Goal: Navigation & Orientation: Find specific page/section

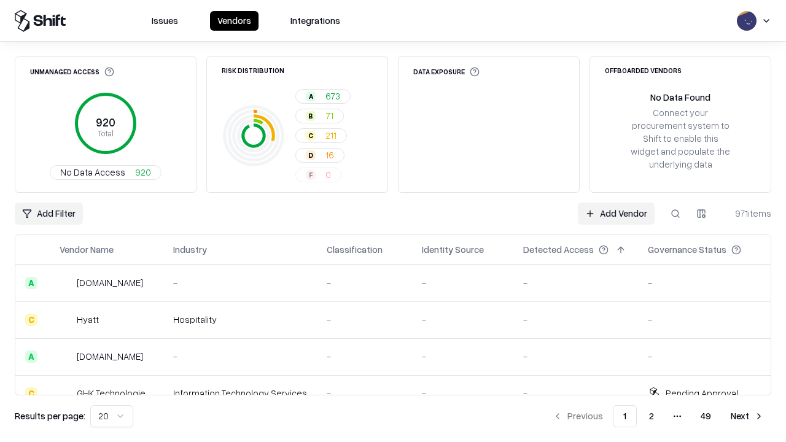
click at [112, 417] on html "Issues Vendors Integrations Unmanaged Access 920 Total No Data Access 920 Risk …" at bounding box center [393, 221] width 786 height 442
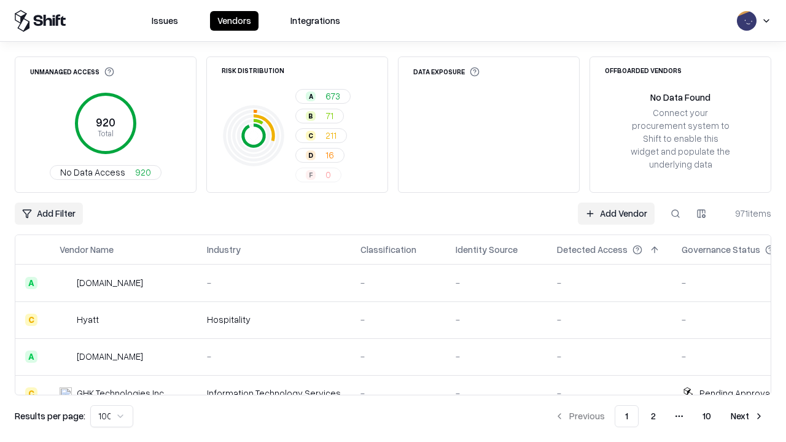
click at [748, 417] on button "Next" at bounding box center [748, 416] width 48 height 22
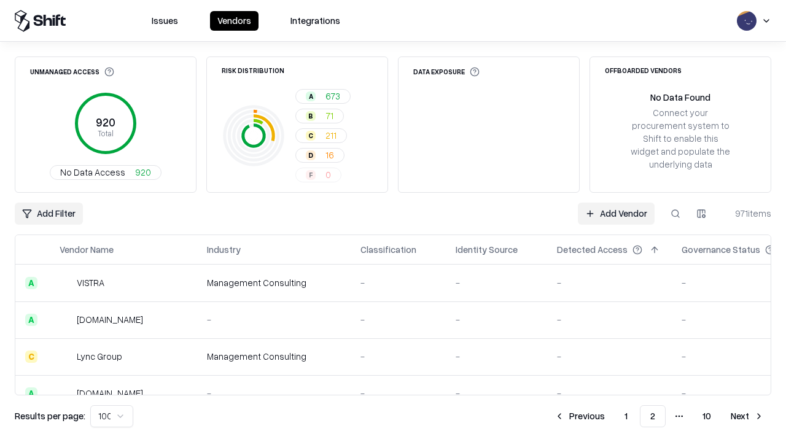
click at [748, 417] on button "Next" at bounding box center [748, 416] width 48 height 22
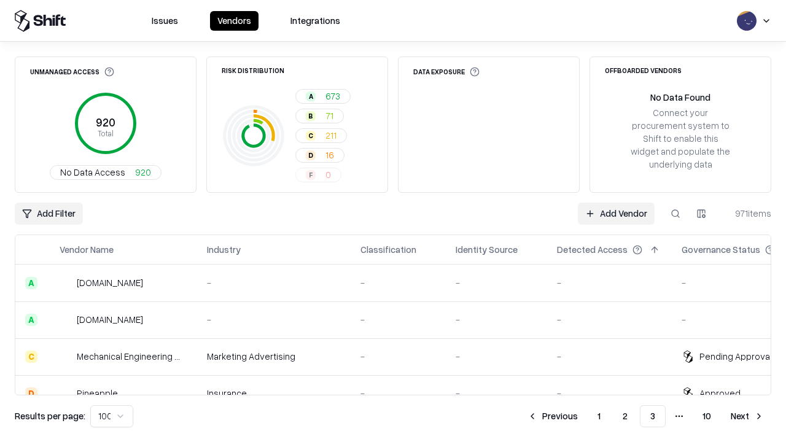
click at [748, 417] on button "Next" at bounding box center [748, 416] width 48 height 22
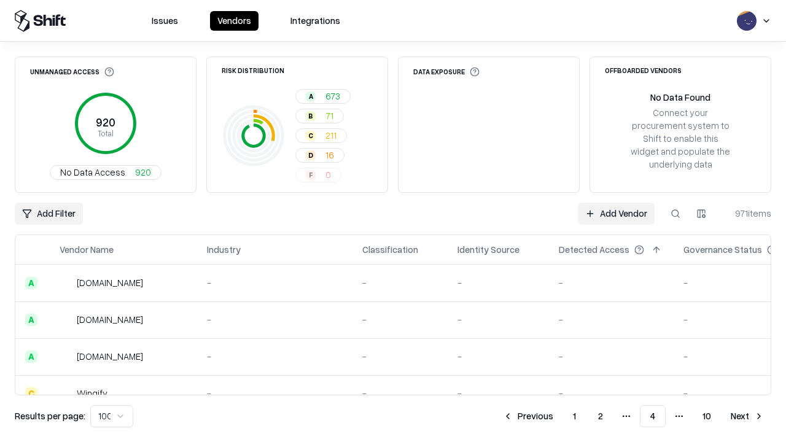
click at [748, 417] on button "Next" at bounding box center [748, 416] width 48 height 22
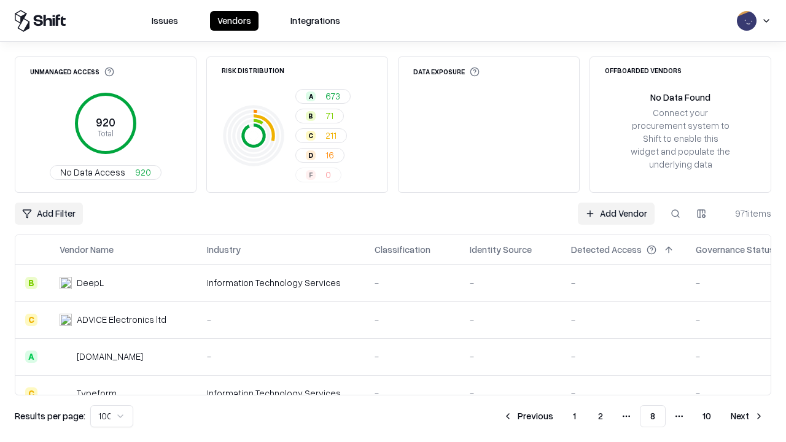
click at [748, 417] on button "Next" at bounding box center [748, 416] width 48 height 22
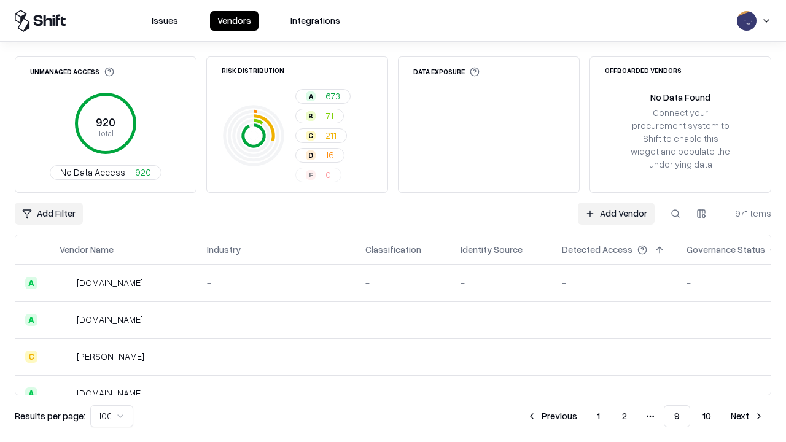
click at [748, 417] on button "Next" at bounding box center [748, 416] width 48 height 22
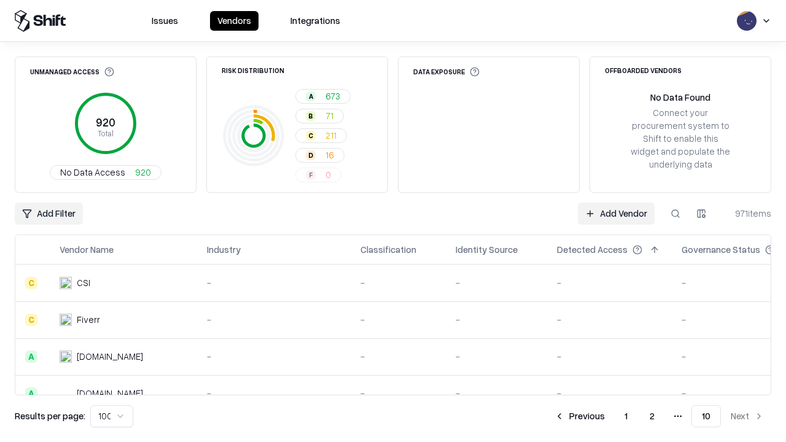
click at [580, 417] on button "Previous" at bounding box center [579, 416] width 65 height 22
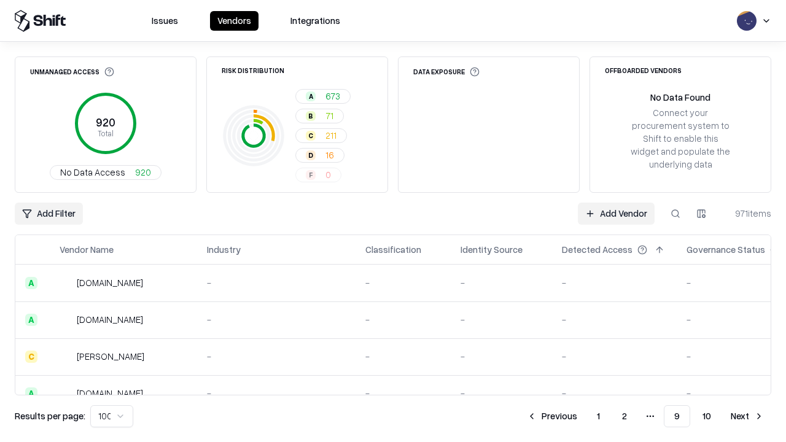
click at [552, 417] on button "Previous" at bounding box center [552, 416] width 65 height 22
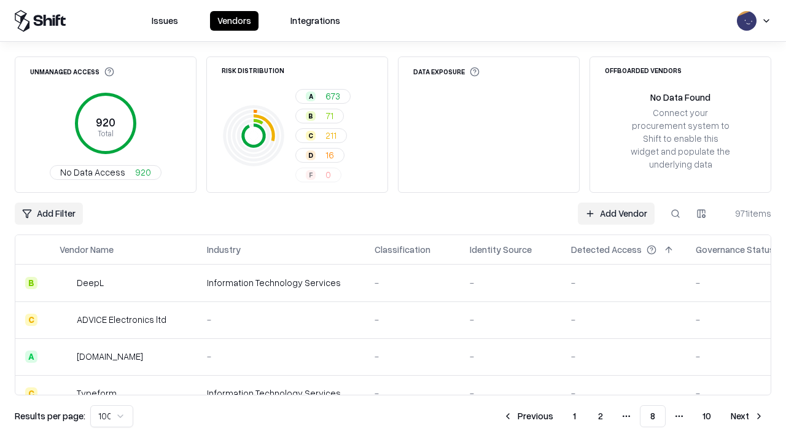
click at [528, 417] on button "Previous" at bounding box center [528, 416] width 65 height 22
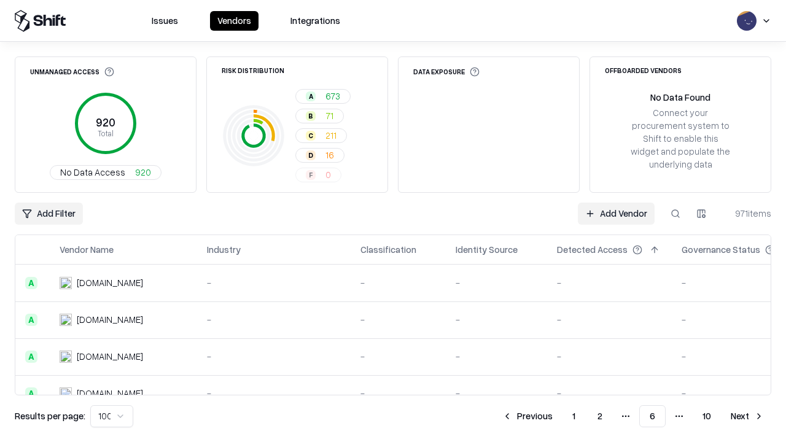
click at [528, 417] on button "Previous" at bounding box center [527, 416] width 65 height 22
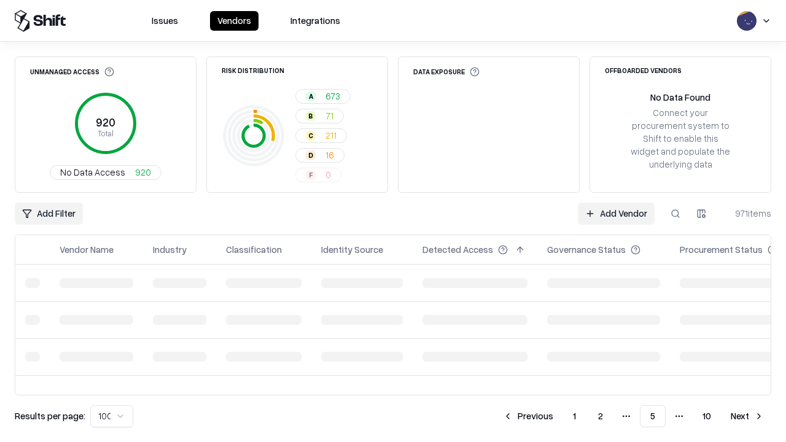
click at [528, 417] on button "Previous" at bounding box center [528, 416] width 65 height 22
